Goal: Task Accomplishment & Management: Complete application form

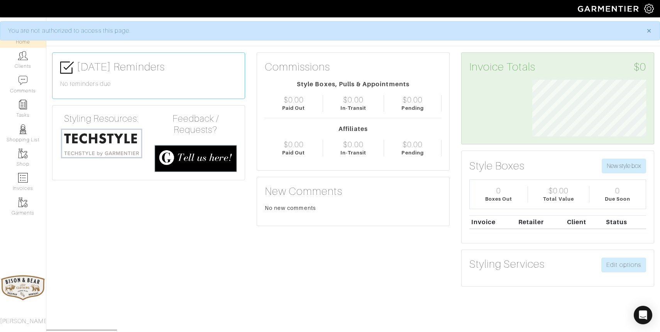
scroll to position [57, 125]
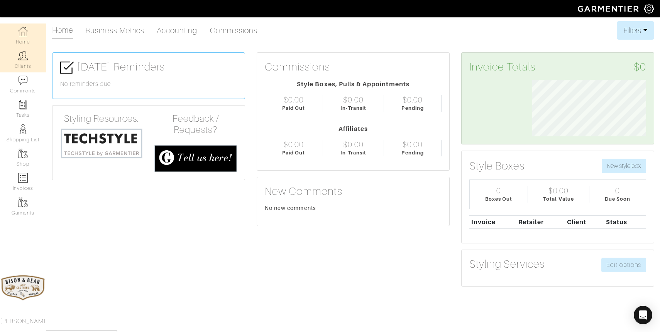
click at [24, 60] on img at bounding box center [23, 56] width 10 height 10
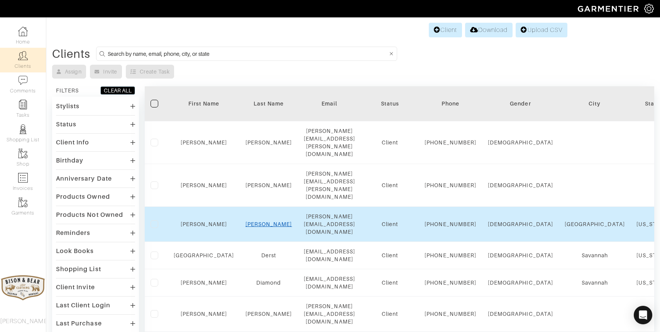
click at [251, 221] on link "[PERSON_NAME]" at bounding box center [268, 224] width 47 height 6
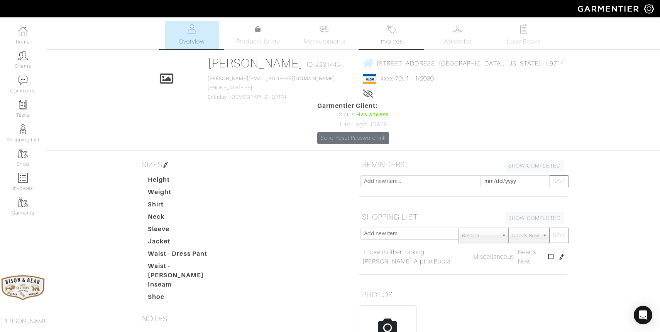
click at [395, 40] on span "Invoices" at bounding box center [391, 41] width 24 height 9
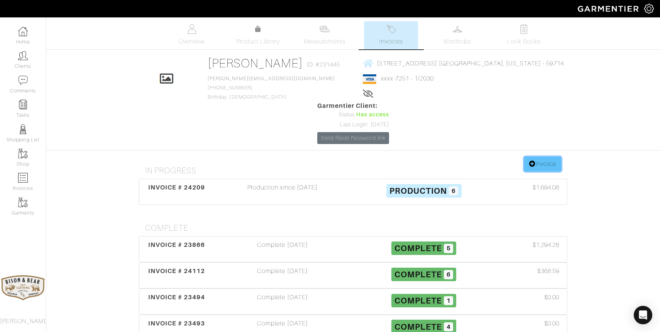
click at [552, 157] on link "Invoice" at bounding box center [542, 164] width 37 height 15
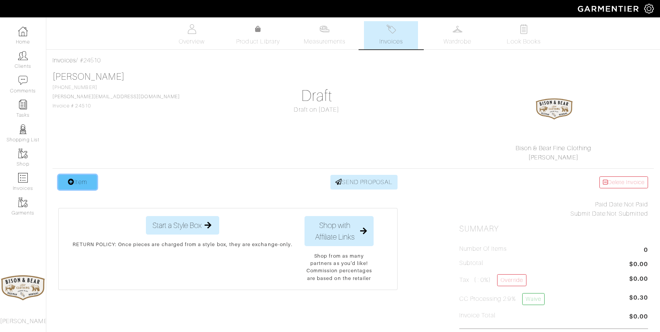
click at [70, 185] on icon at bounding box center [71, 182] width 7 height 6
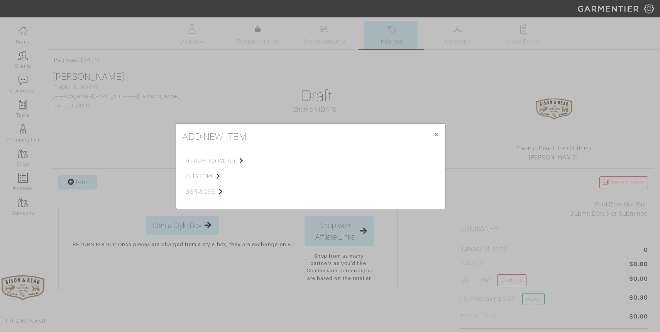
click at [196, 176] on span "custom" at bounding box center [225, 176] width 78 height 9
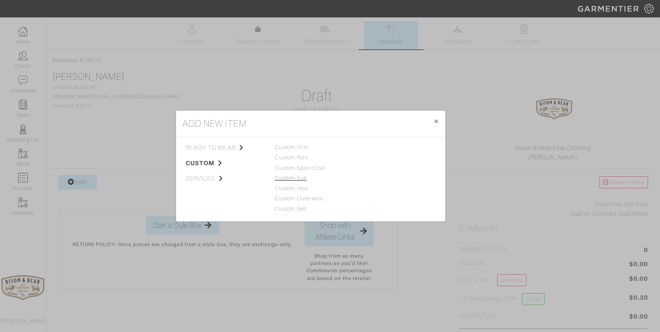
click at [295, 177] on link "Custom Suit" at bounding box center [291, 178] width 32 height 6
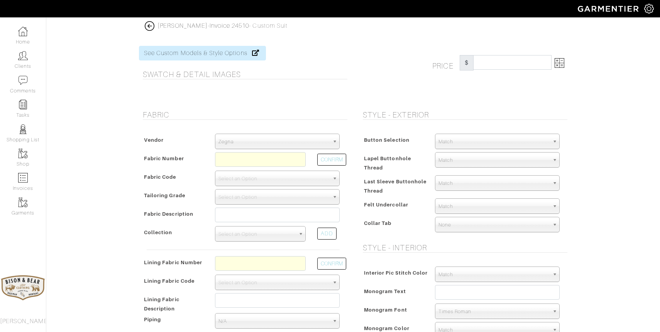
click at [287, 148] on div "Zegna" at bounding box center [277, 141] width 125 height 15
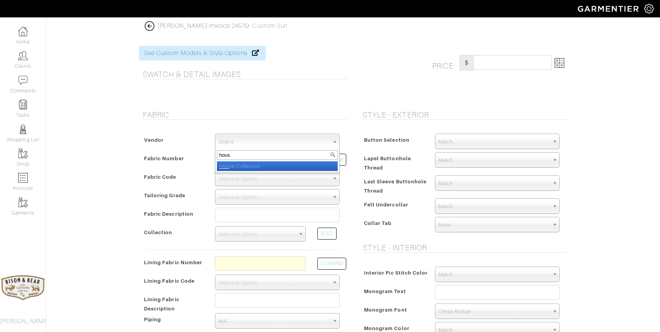
type input "house"
select select "75"
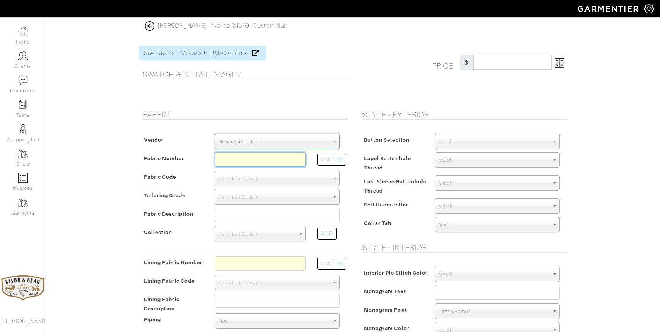
click at [275, 164] on input "text" at bounding box center [260, 159] width 91 height 15
click at [329, 154] on button "CONFIRM" at bounding box center [331, 160] width 29 height 12
type input "Z6-49146011"
select select "5911"
type input "Navy Paisley"
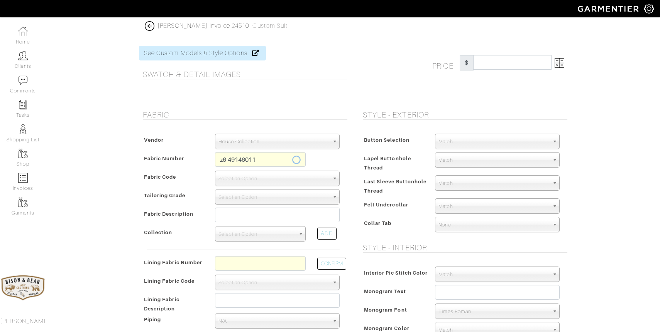
select select
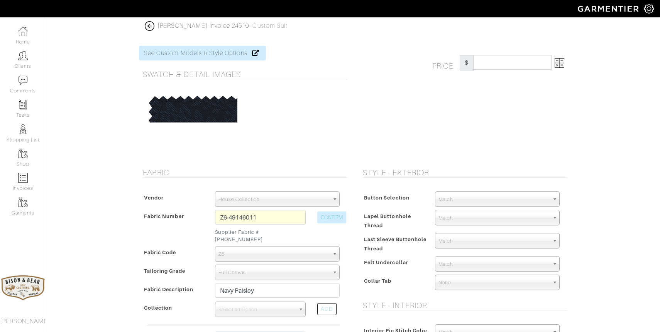
type input "2548.95"
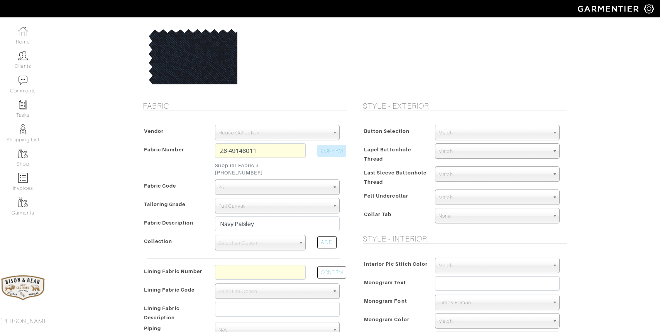
scroll to position [74, 0]
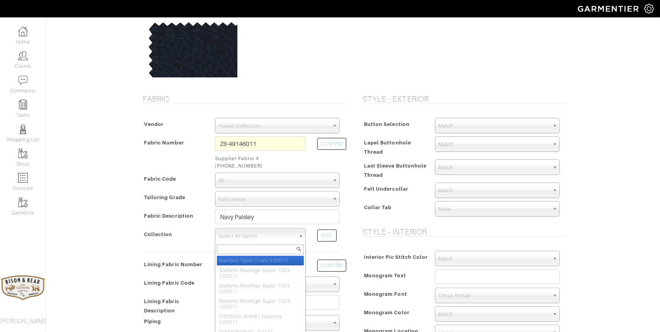
click at [243, 229] on span "Select an Option" at bounding box center [256, 236] width 77 height 15
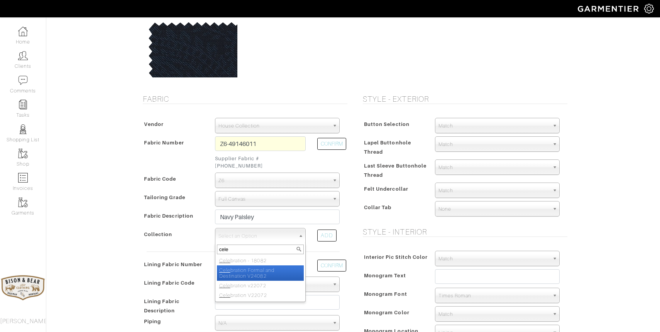
type input "cele"
click at [240, 266] on li "Cele bration Formal and Destination V24082" at bounding box center [260, 273] width 87 height 15
select select "1024"
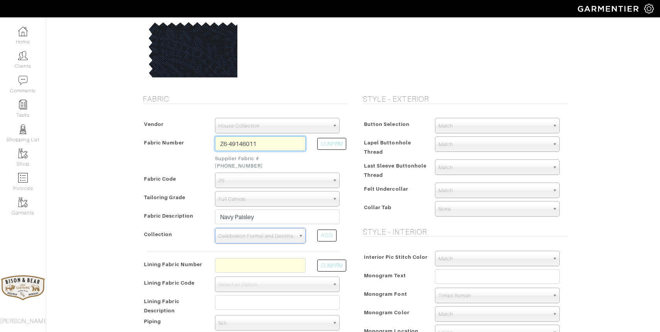
click at [284, 143] on input "Z6-49146011" at bounding box center [260, 144] width 91 height 15
click at [339, 145] on button "CONFIRM" at bounding box center [331, 144] width 29 height 12
type input "K4-49146071"
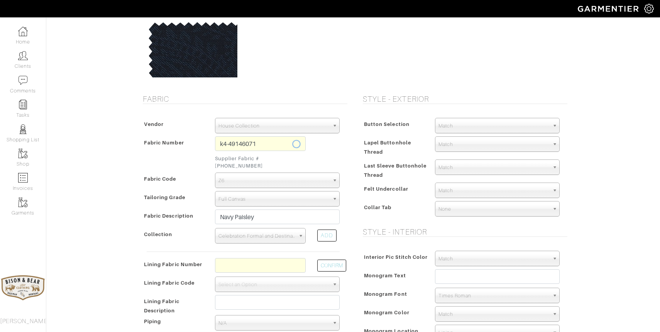
select select "5844"
type input "Black Paisley"
select select
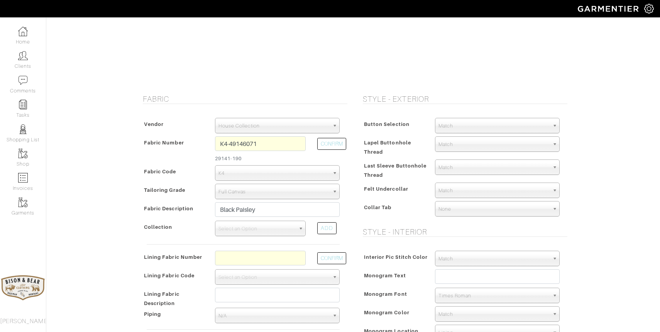
type input "1765.73"
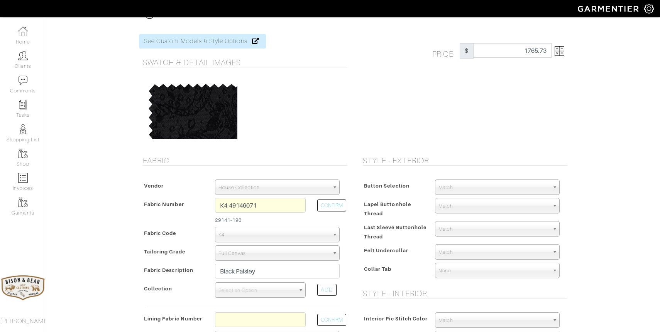
scroll to position [0, 0]
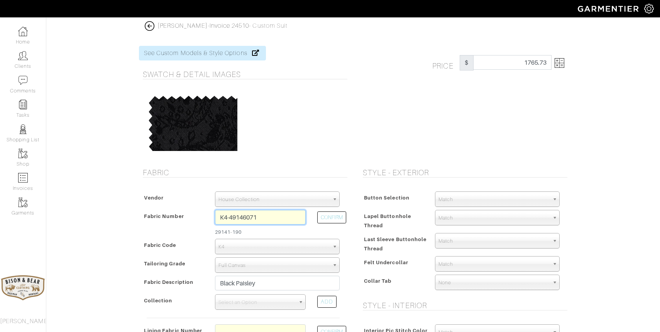
click at [273, 215] on input "K4-49146071" at bounding box center [260, 217] width 91 height 15
click at [344, 219] on button "CONFIRM" at bounding box center [331, 218] width 29 height 12
type input "V4-49145244"
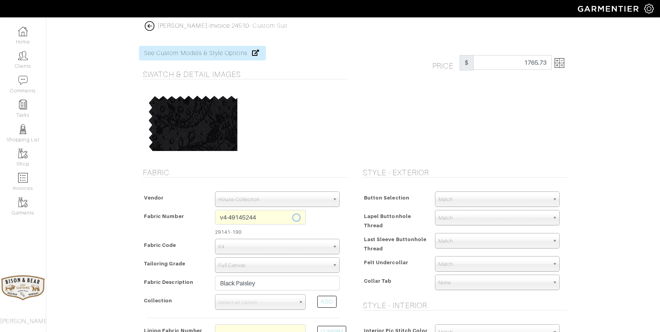
select select "919"
type input "Black Paisley Jacquard"
select select
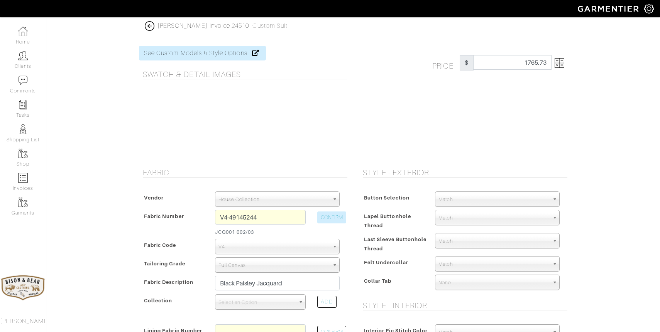
type input "2122.38"
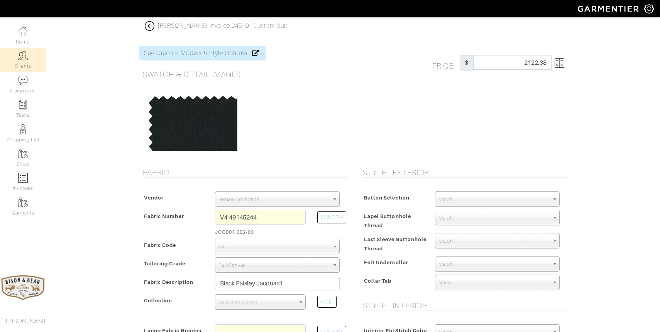
click at [17, 64] on link "Clients" at bounding box center [23, 60] width 46 height 24
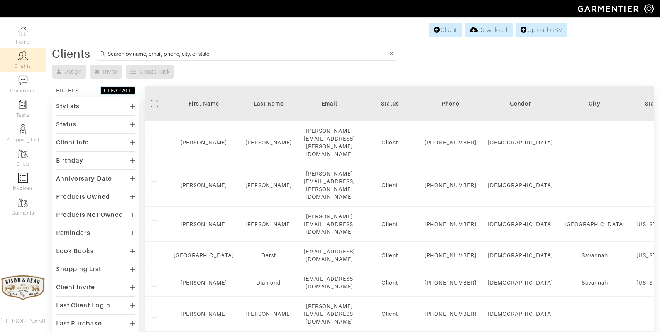
click at [210, 52] on input at bounding box center [248, 54] width 280 height 10
type input "sacka"
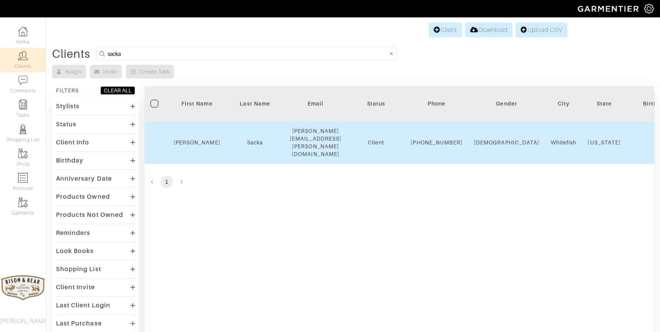
click at [241, 139] on div "Sacka" at bounding box center [255, 143] width 46 height 8
click at [254, 143] on td "Sacka" at bounding box center [255, 142] width 58 height 43
click at [254, 139] on div "Sacka" at bounding box center [255, 143] width 46 height 8
click at [254, 140] on link "Sacka" at bounding box center [255, 143] width 16 height 6
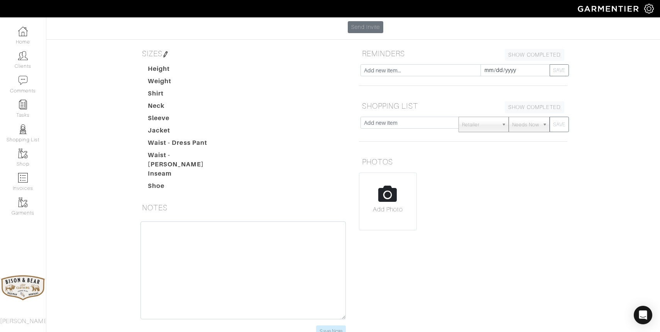
scroll to position [106, 0]
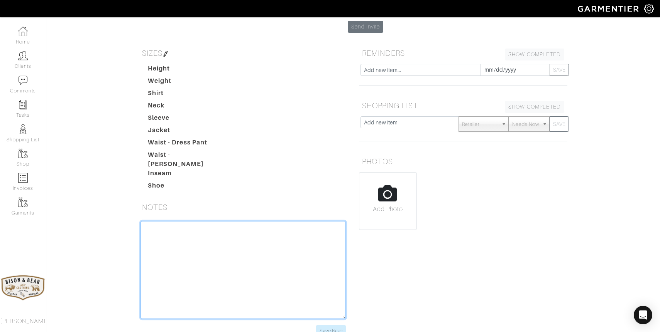
click at [206, 221] on textarea at bounding box center [242, 270] width 205 height 98
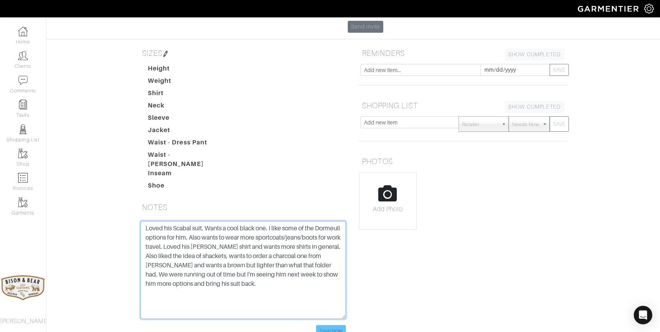
type textarea "Loved his Scabal suit. Wants a cool black one. I like some of the Dormeuil opti…"
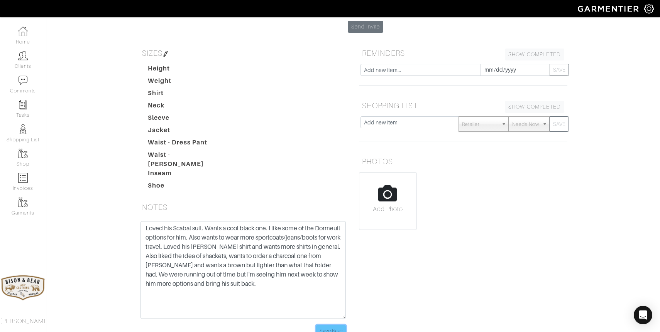
click at [328, 326] on input "Save Note" at bounding box center [331, 332] width 30 height 12
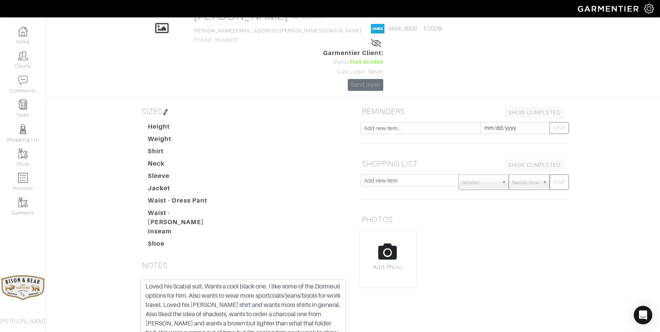
scroll to position [111, 0]
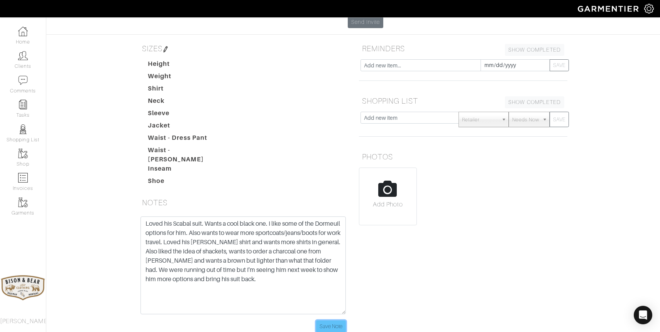
click at [332, 321] on input "Save Note" at bounding box center [331, 327] width 30 height 12
